Goal: Information Seeking & Learning: Learn about a topic

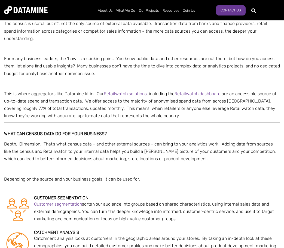
click at [162, 157] on div "Still using 2018 census data in [DATE]? The latest New Zealand census findings …" at bounding box center [142, 110] width 276 height 955
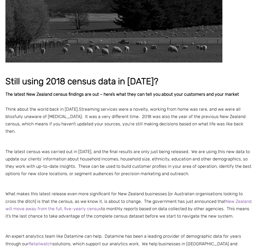
scroll to position [136, 0]
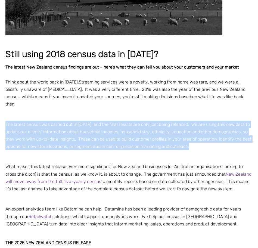
drag, startPoint x: 189, startPoint y: 140, endPoint x: 2, endPoint y: 118, distance: 188.6
copy p "The latest census was carried out in [DATE], and the final results are only jus…"
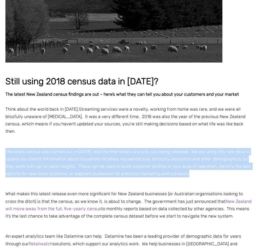
scroll to position [272, 0]
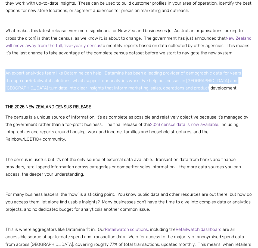
drag, startPoint x: 151, startPoint y: 80, endPoint x: 5, endPoint y: 67, distance: 146.7
copy span "An expert analytics team like Datamine can help. Datamine has been a leading pr…"
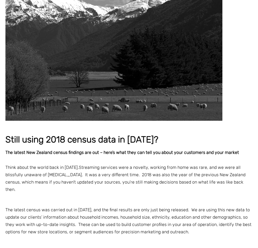
scroll to position [0, 0]
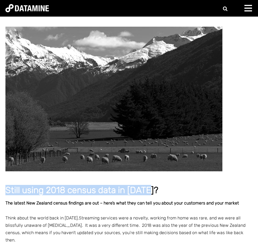
drag, startPoint x: 5, startPoint y: 190, endPoint x: 154, endPoint y: 192, distance: 148.7
copy span "Still using 2018 census data in [DATE]?"
